Goal: Information Seeking & Learning: Understand process/instructions

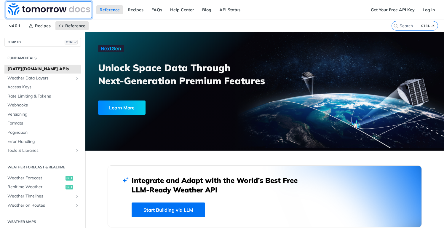
click at [66, 10] on img at bounding box center [49, 9] width 82 height 12
click at [44, 80] on span "Weather Data Layers" at bounding box center [40, 78] width 66 height 6
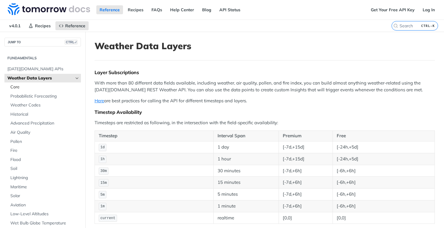
click at [31, 86] on span "Core" at bounding box center [44, 87] width 69 height 6
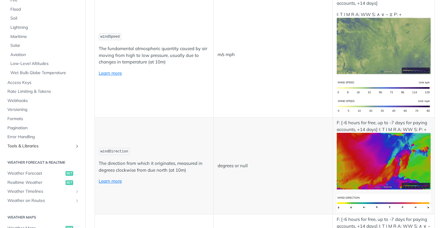
scroll to position [208, 0]
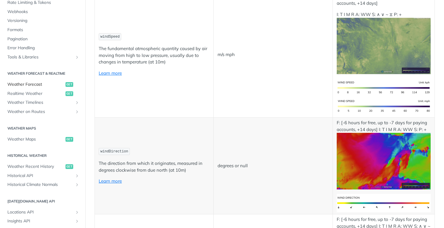
click at [40, 84] on span "Weather Forecast" at bounding box center [35, 85] width 57 height 6
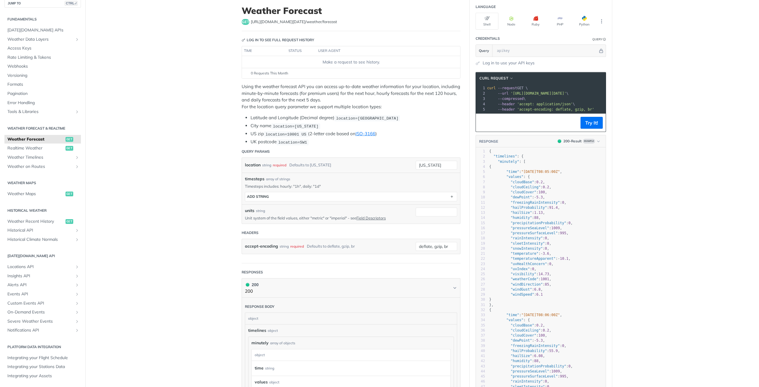
scroll to position [6, 0]
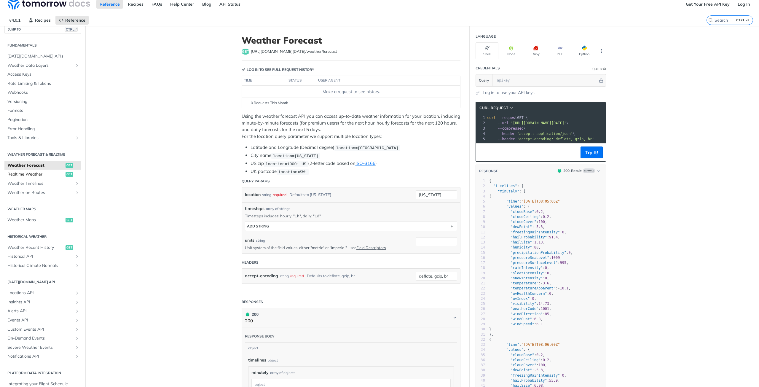
click at [40, 175] on span "Realtime Weather" at bounding box center [35, 174] width 57 height 6
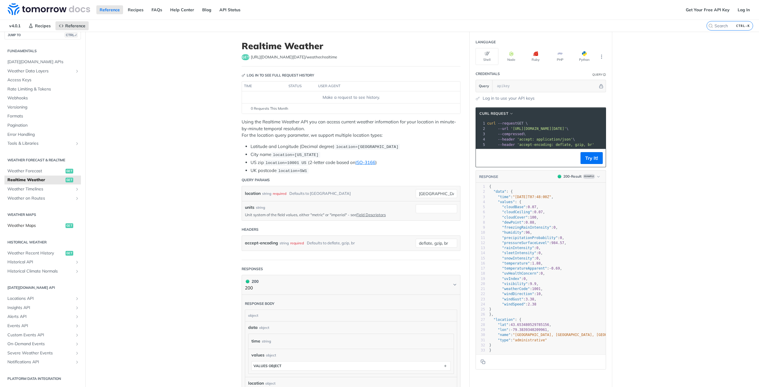
click at [34, 228] on link "Weather Maps get" at bounding box center [42, 225] width 77 height 9
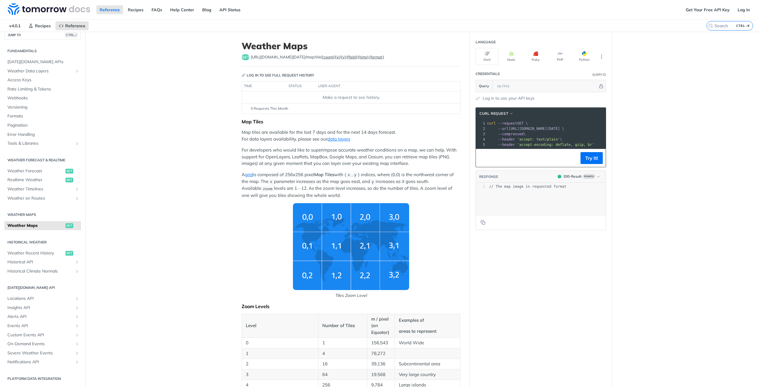
drag, startPoint x: 514, startPoint y: 148, endPoint x: 538, endPoint y: 152, distance: 24.6
click at [444, 149] on div "xxxxxxxxxx 1 curl --request GET \ 2 --url [URL][DOMAIN_NAME][DATE] \ 3 --compre…" at bounding box center [541, 134] width 130 height 29
click at [444, 139] on span "--header" at bounding box center [506, 139] width 17 height 4
